Goal: Information Seeking & Learning: Learn about a topic

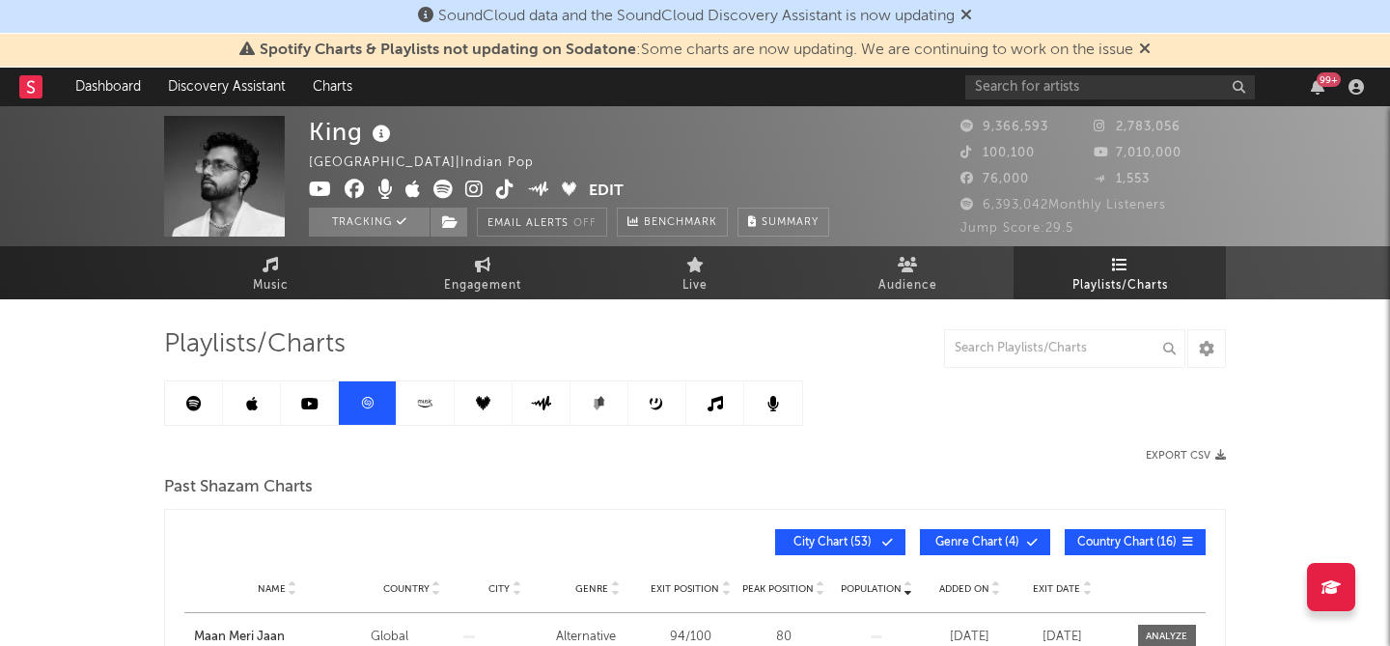
click at [303, 393] on link at bounding box center [310, 402] width 58 height 43
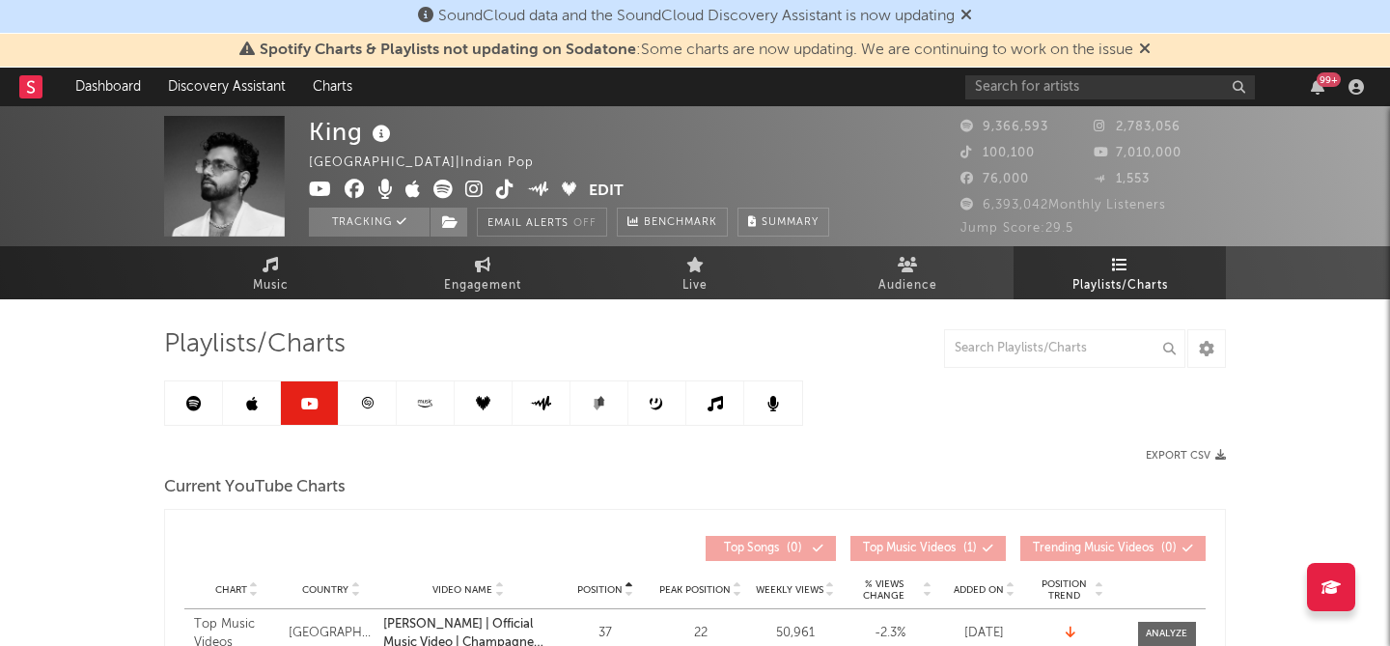
click at [192, 406] on icon at bounding box center [193, 403] width 15 height 15
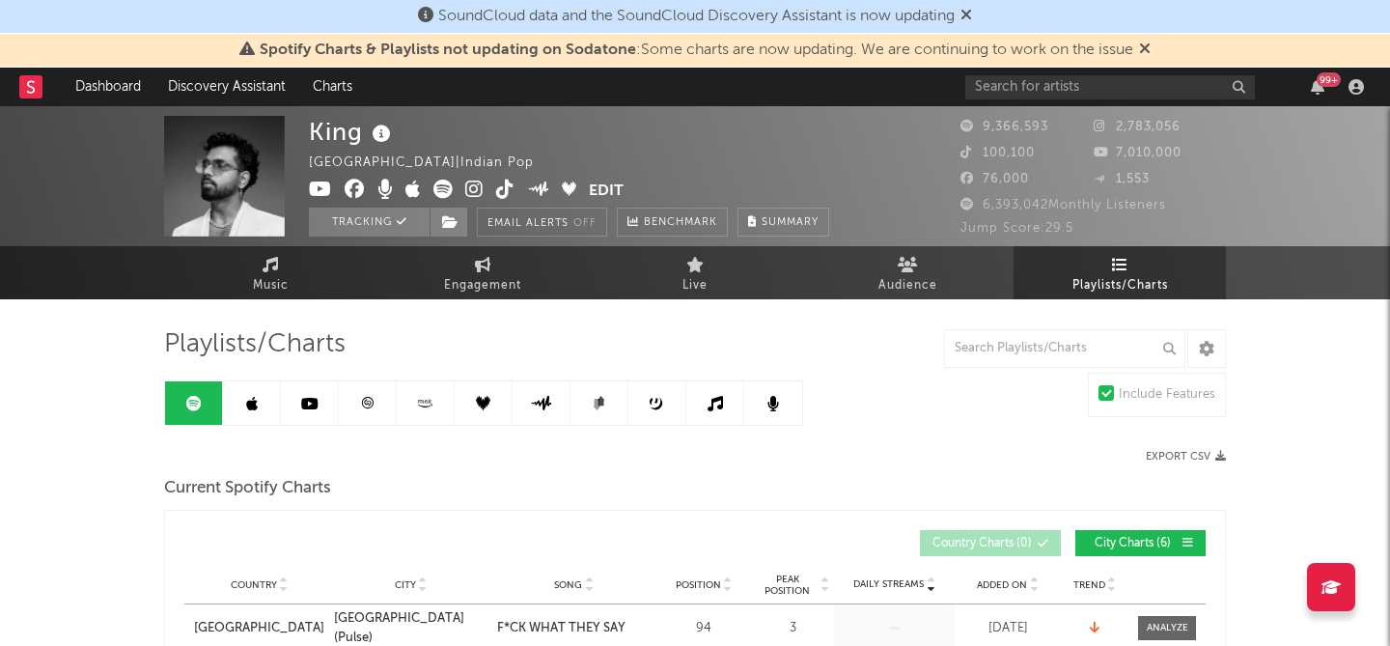
click at [1151, 46] on icon at bounding box center [1145, 48] width 12 height 15
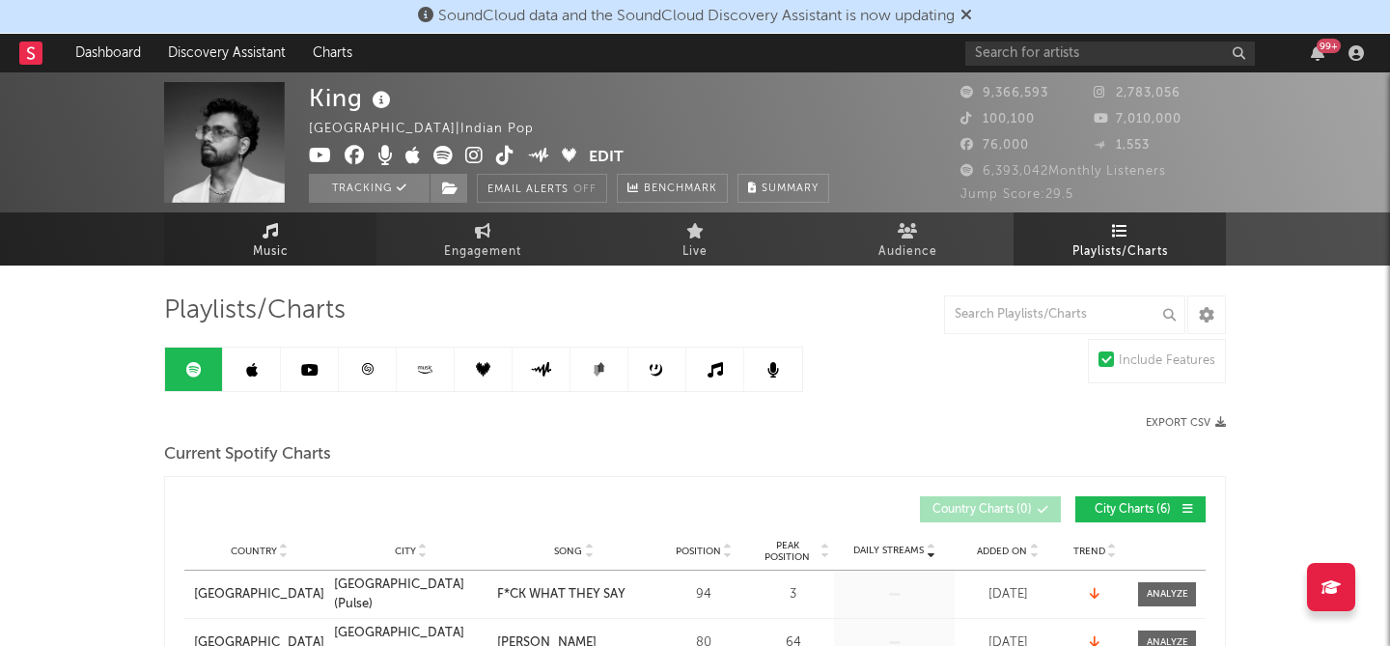
click at [275, 240] on span "Music" at bounding box center [271, 251] width 36 height 23
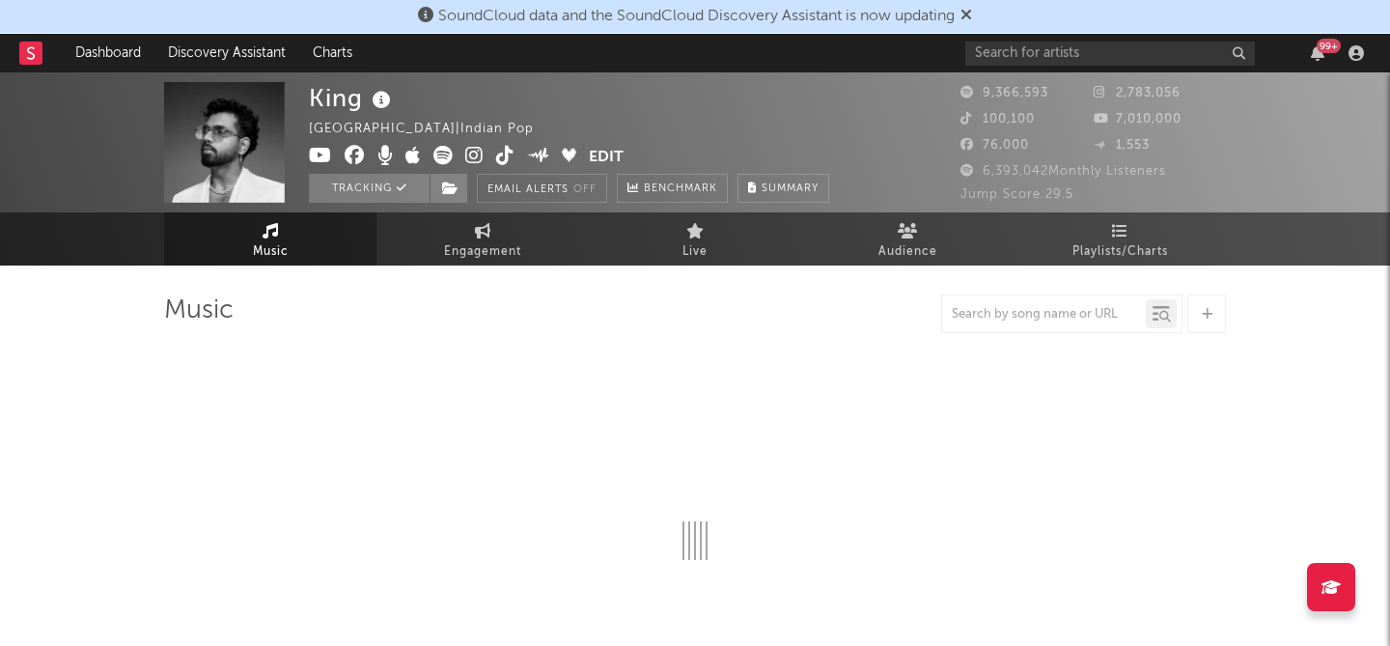
select select "6m"
